Goal: Book appointment/travel/reservation

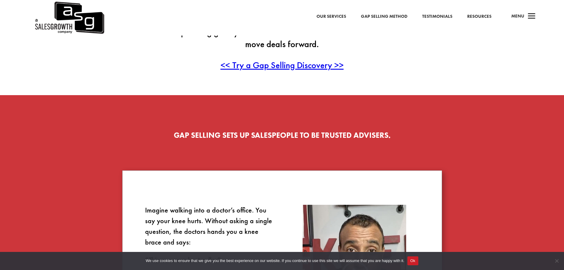
scroll to position [148, 0]
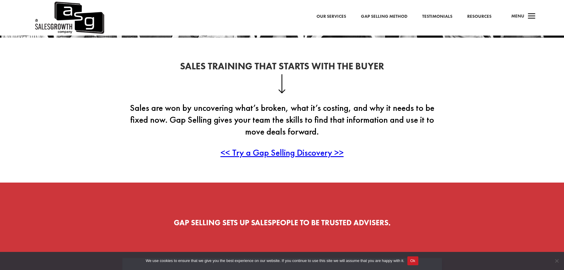
click at [291, 155] on span "<< Try a Gap Selling Discovery >>" at bounding box center [282, 153] width 123 height 12
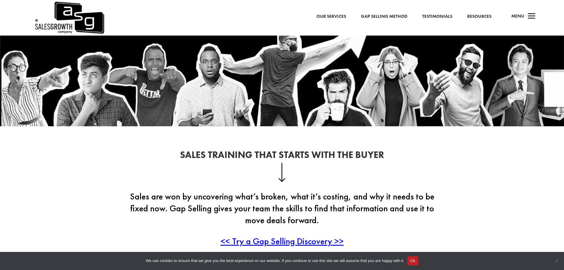
scroll to position [0, 0]
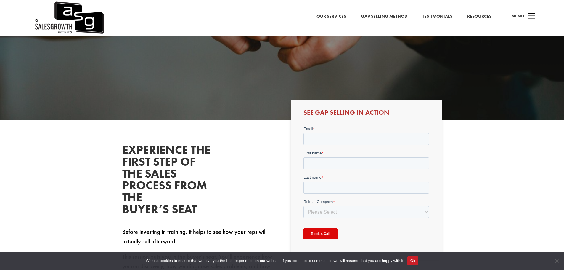
scroll to position [118, 0]
click at [320, 137] on input "Email *" at bounding box center [366, 139] width 126 height 12
type input "[EMAIL_ADDRESS][DOMAIN_NAME]"
click at [332, 162] on input "First name *" at bounding box center [366, 164] width 126 height 12
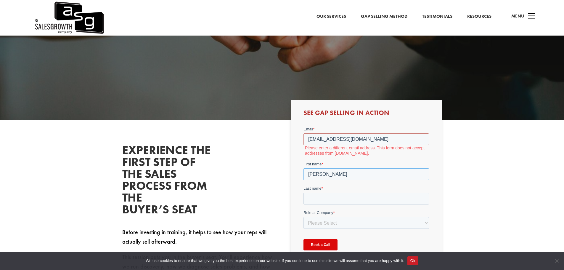
type input "[PERSON_NAME]"
drag, startPoint x: 398, startPoint y: 134, endPoint x: 594, endPoint y: 265, distance: 234.9
click at [303, 137] on html "Email * [EMAIL_ADDRESS][DOMAIN_NAME] Please enter a different email address. Th…" at bounding box center [366, 196] width 126 height 140
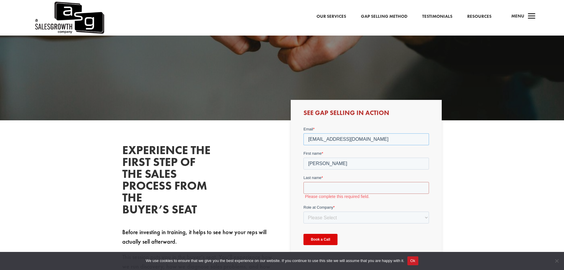
type input "[EMAIL_ADDRESS][DOMAIN_NAME]"
click at [312, 190] on input "Last name *" at bounding box center [366, 188] width 126 height 12
type input "Mussa"
click at [355, 214] on select "Please Select C-Level (CRO, CSO, etc) Senior Leadership (VP of Sales, VP of Ena…" at bounding box center [366, 212] width 126 height 12
select select "Other"
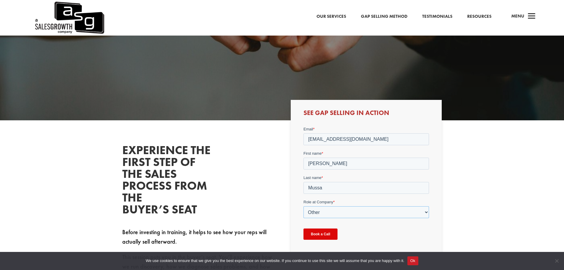
click at [303, 206] on select "Please Select C-Level (CRO, CSO, etc) Senior Leadership (VP of Sales, VP of Ena…" at bounding box center [366, 212] width 126 height 12
click at [344, 236] on input "Company Role - Other (Please Specify) *" at bounding box center [366, 236] width 126 height 12
type input "S"
click at [335, 213] on select "Please Select C-Level (CRO, CSO, etc) Senior Leadership (VP of Sales, VP of Ena…" at bounding box center [366, 212] width 126 height 12
select select "Director/Manager (Sales Director, Regional Sales Manager, etc)"
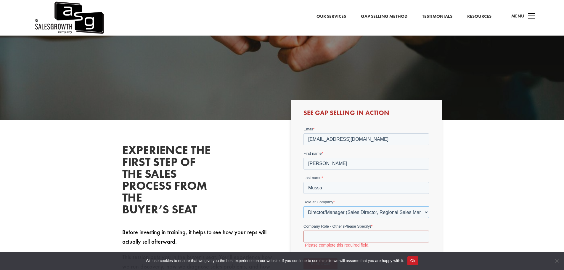
click at [303, 206] on select "Please Select C-Level (CRO, CSO, etc) Senior Leadership (VP of Sales, VP of Ena…" at bounding box center [366, 212] width 126 height 12
click at [334, 239] on select "Please Select Just Me 1-9 [PHONE_NUMBER] [PHONE_NUMBER]+" at bounding box center [366, 236] width 126 height 12
select select "1-9"
click at [303, 230] on select "Please Select Just Me 1-9 [PHONE_NUMBER] [PHONE_NUMBER]+" at bounding box center [366, 236] width 126 height 12
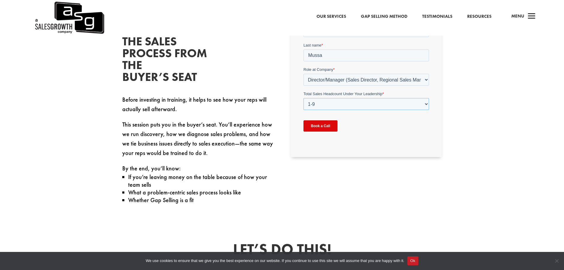
scroll to position [237, 0]
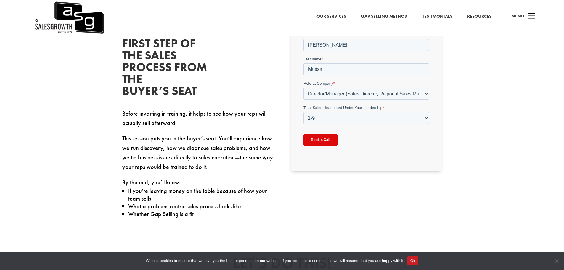
click at [314, 139] on input "Book a Call" at bounding box center [320, 139] width 34 height 11
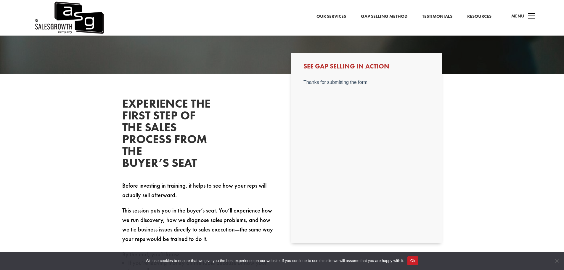
scroll to position [59, 0]
